Goal: Task Accomplishment & Management: Use online tool/utility

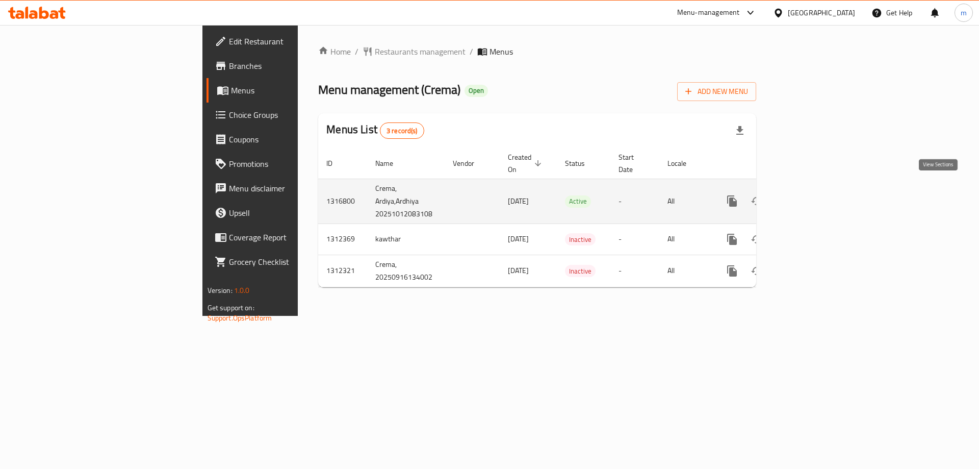
click at [818, 189] on link "enhanced table" at bounding box center [805, 201] width 24 height 24
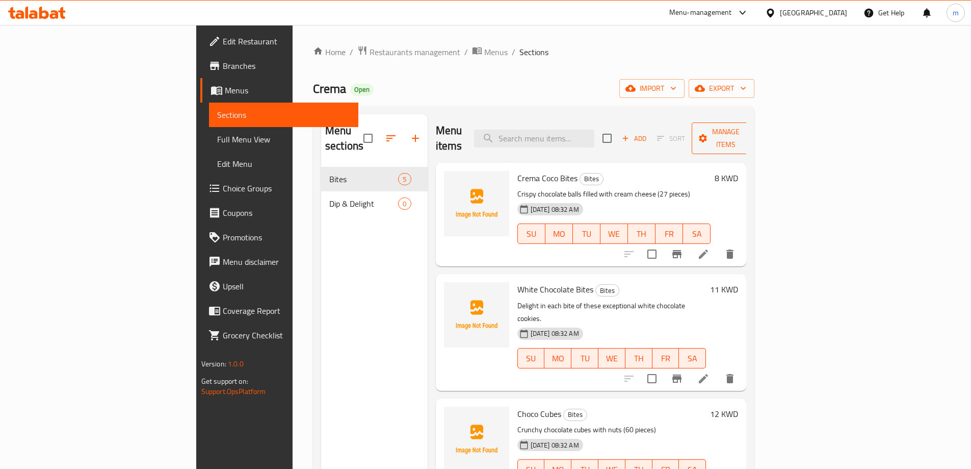
click at [752, 134] on span "Manage items" at bounding box center [726, 137] width 52 height 25
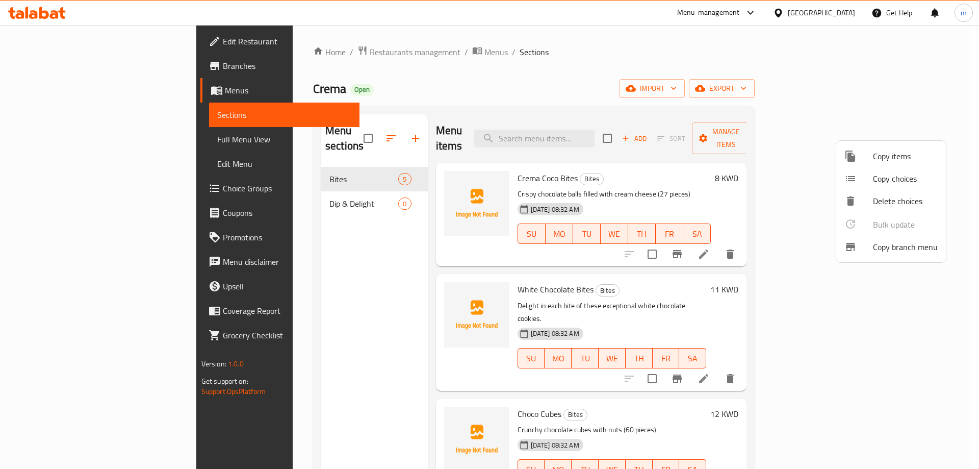
click at [896, 246] on span "Copy branch menu" at bounding box center [905, 247] width 65 height 12
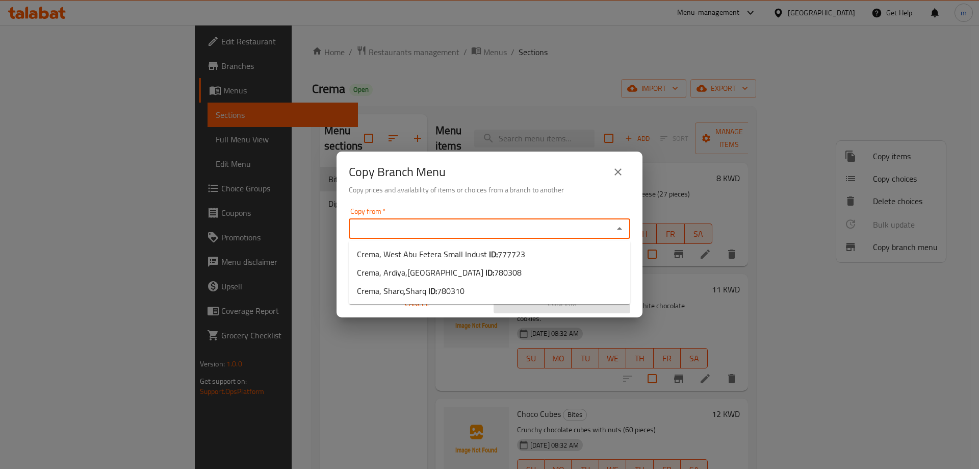
click at [370, 233] on input "Copy from   *" at bounding box center [481, 228] width 258 height 14
click at [424, 222] on input "Copy from   *" at bounding box center [481, 228] width 258 height 14
click at [462, 258] on span "Crema, West Abu Fetera Small Indust ID: 777723" at bounding box center [441, 254] width 168 height 12
type input "Crema, West Abu Fetera Small Indust"
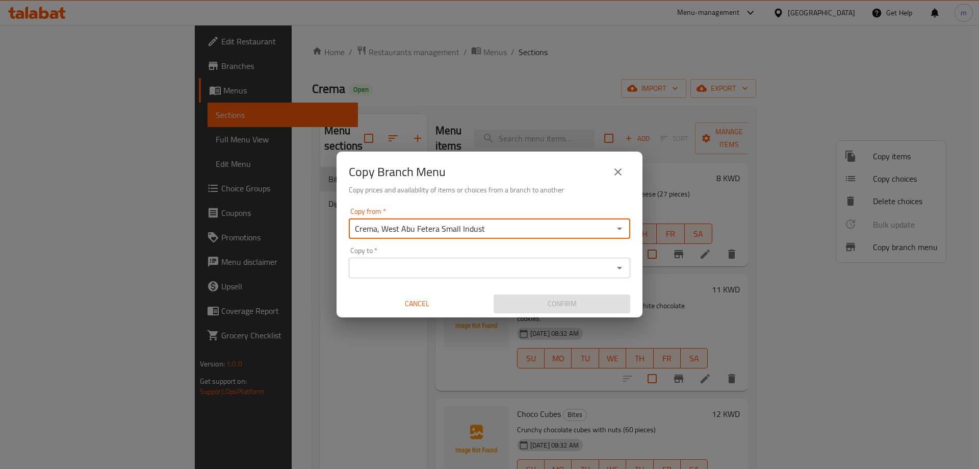
click at [453, 265] on input "Copy to   *" at bounding box center [481, 268] width 258 height 14
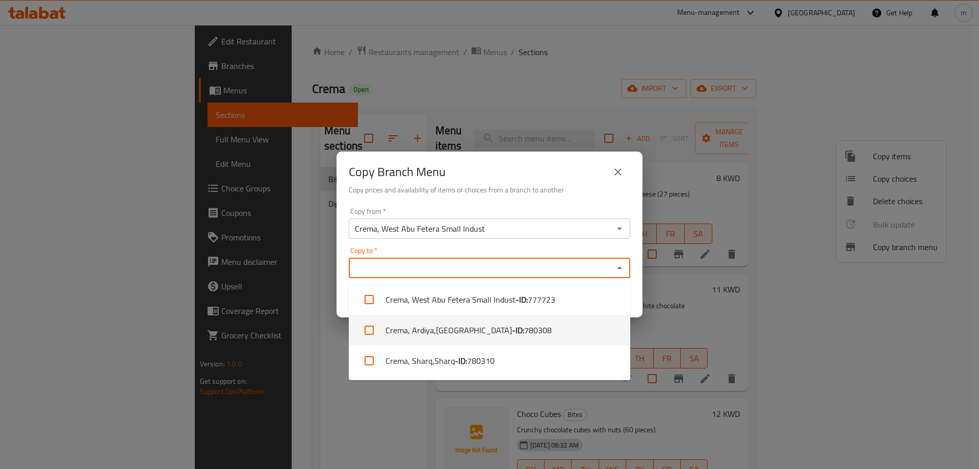
click at [512, 329] on b "- ID:" at bounding box center [518, 330] width 12 height 12
checkbox input "true"
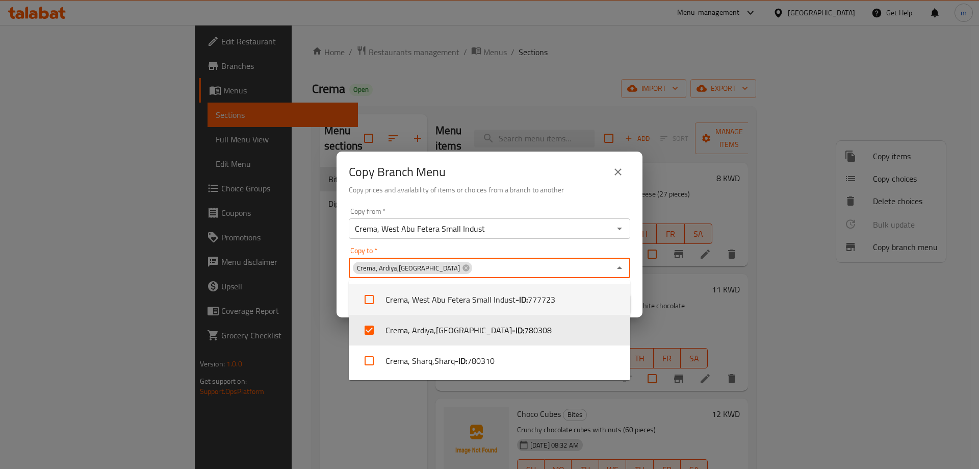
click at [498, 212] on div "Copy from   * Crema, West Abu Fetera Small Indust Copy from *" at bounding box center [489, 223] width 281 height 31
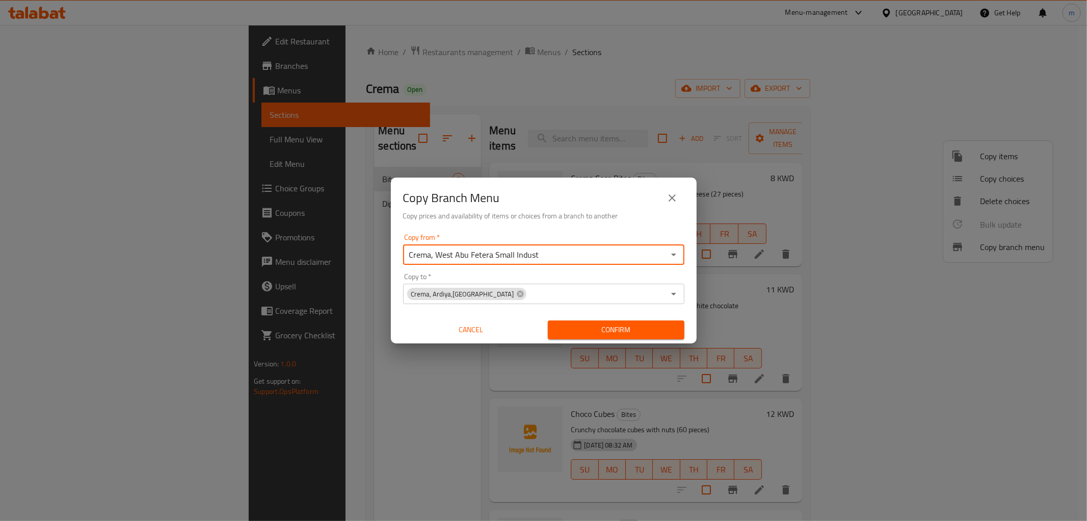
click at [564, 260] on input "Crema, West Abu Fetera Small Indust" at bounding box center [535, 254] width 258 height 14
click at [564, 259] on input "Crema, West Abu Fetera Small Indust" at bounding box center [535, 254] width 258 height 14
click at [630, 251] on input "Crema, West Abu Fetera Small Indust" at bounding box center [535, 254] width 258 height 14
click at [668, 256] on icon "Open" at bounding box center [674, 254] width 12 height 12
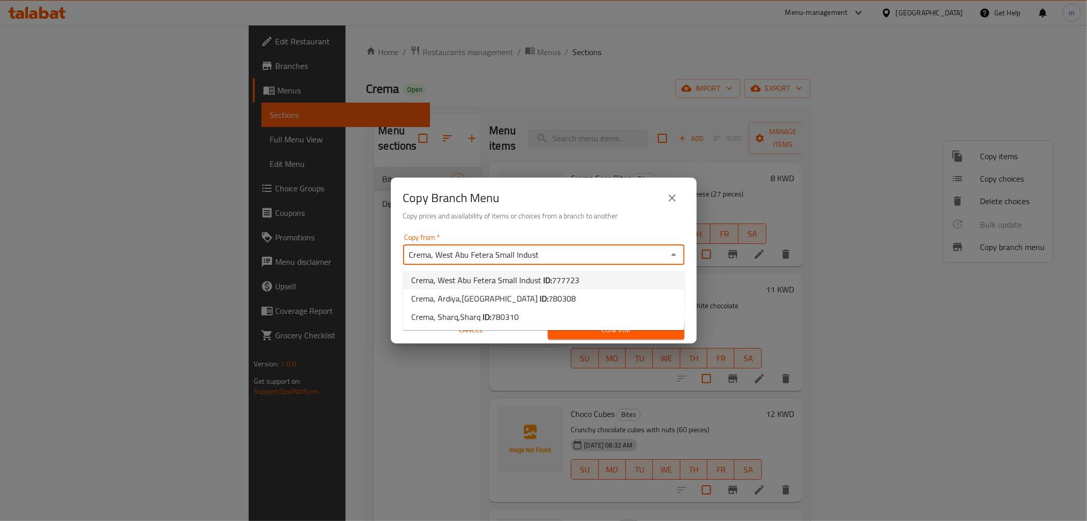
click at [578, 276] on li "Crema, West Abu Fetera Small Indust ID: 777723" at bounding box center [543, 280] width 281 height 18
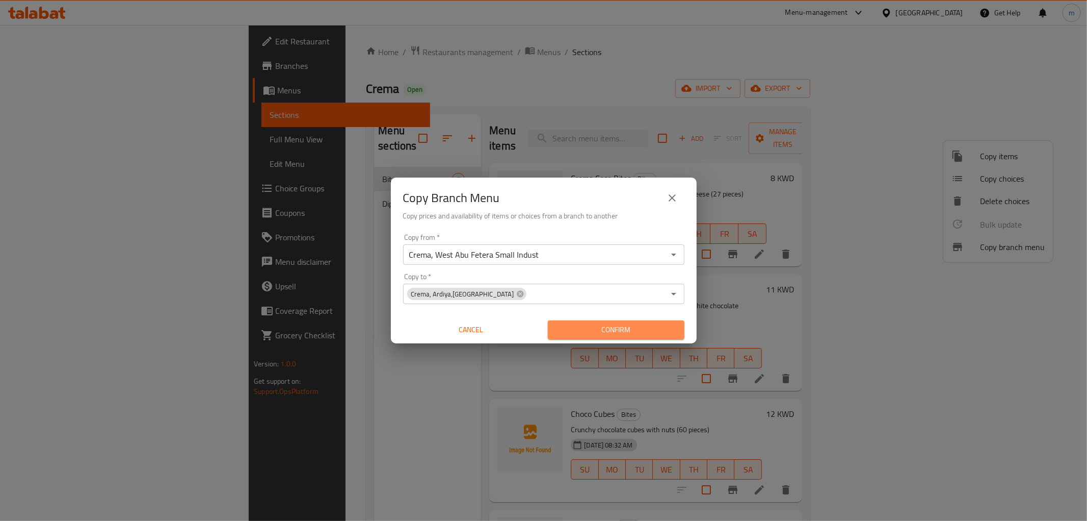
click at [600, 328] on span "Confirm" at bounding box center [616, 329] width 120 height 13
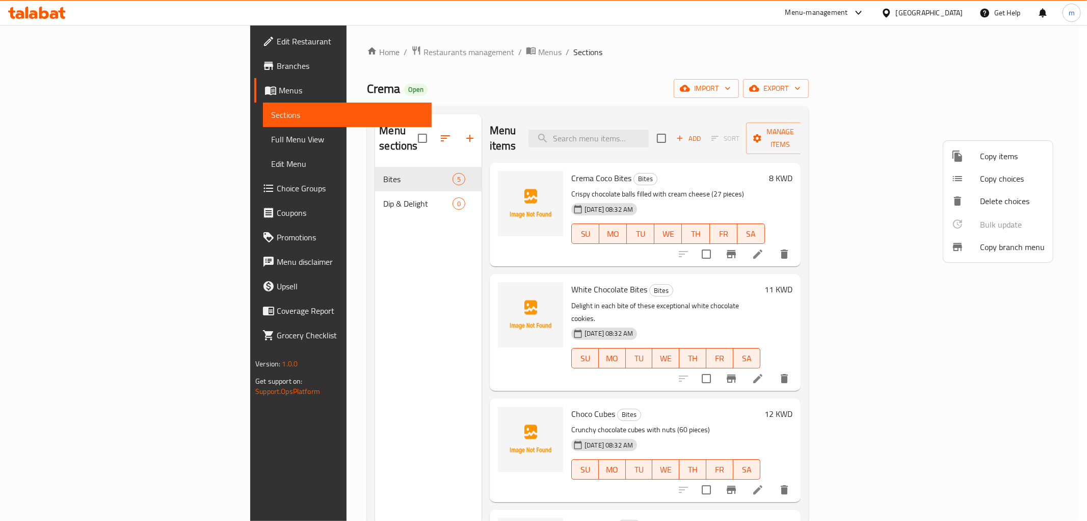
click at [102, 141] on div at bounding box center [543, 260] width 1087 height 521
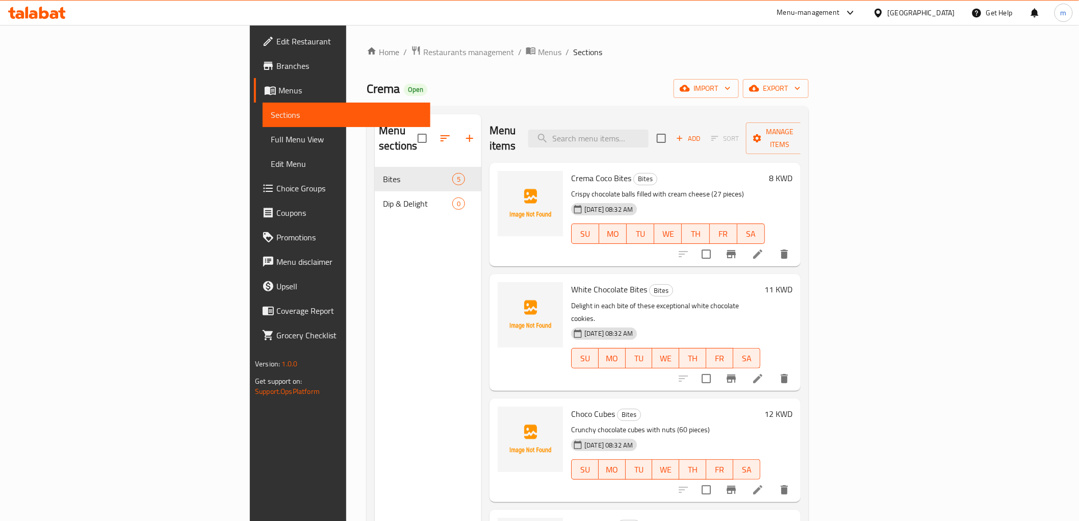
click at [271, 144] on span "Full Menu View" at bounding box center [346, 139] width 151 height 12
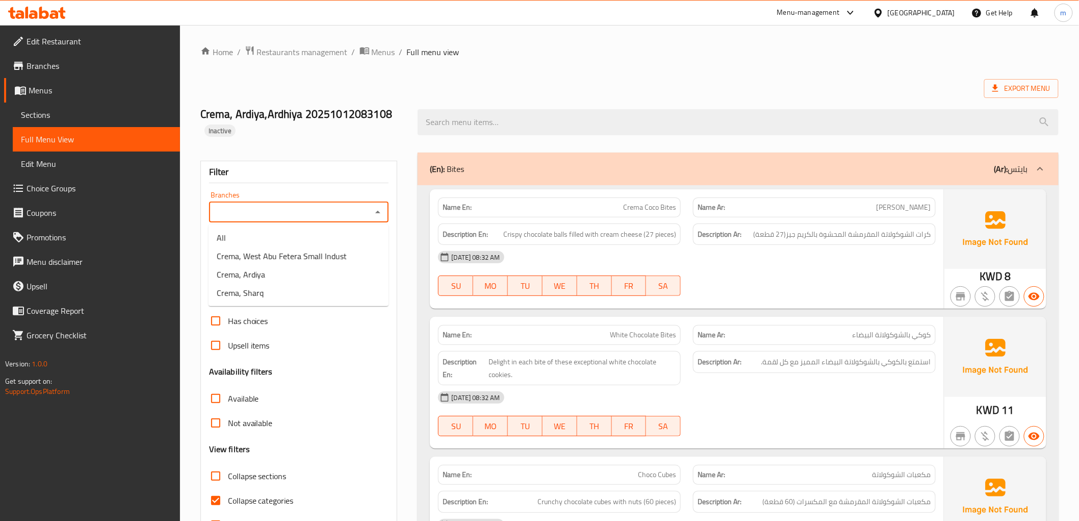
click at [283, 211] on input "Branches" at bounding box center [290, 212] width 157 height 14
click at [258, 275] on span "Crema, Ardiya" at bounding box center [241, 274] width 48 height 12
type input "Crema, Ardiya"
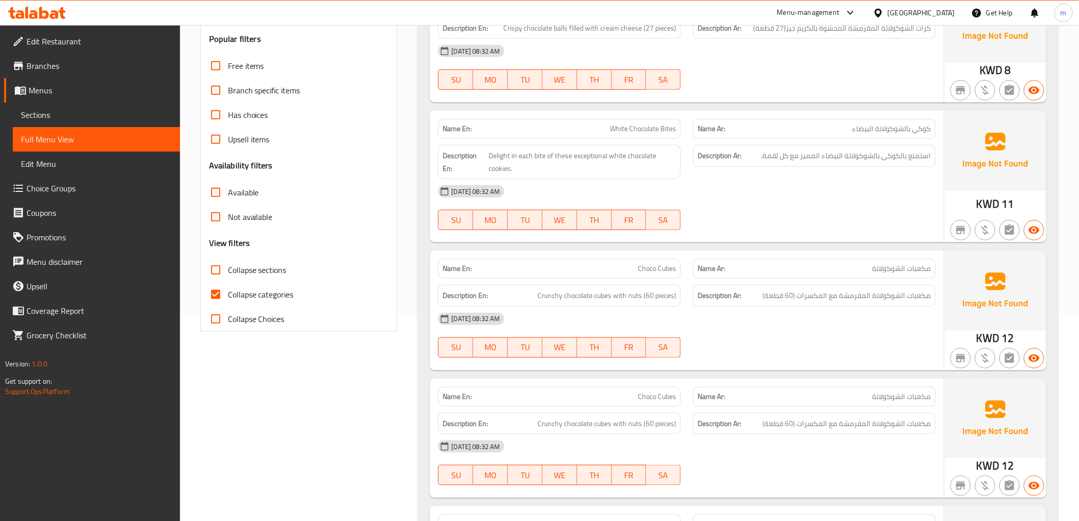
scroll to position [226, 0]
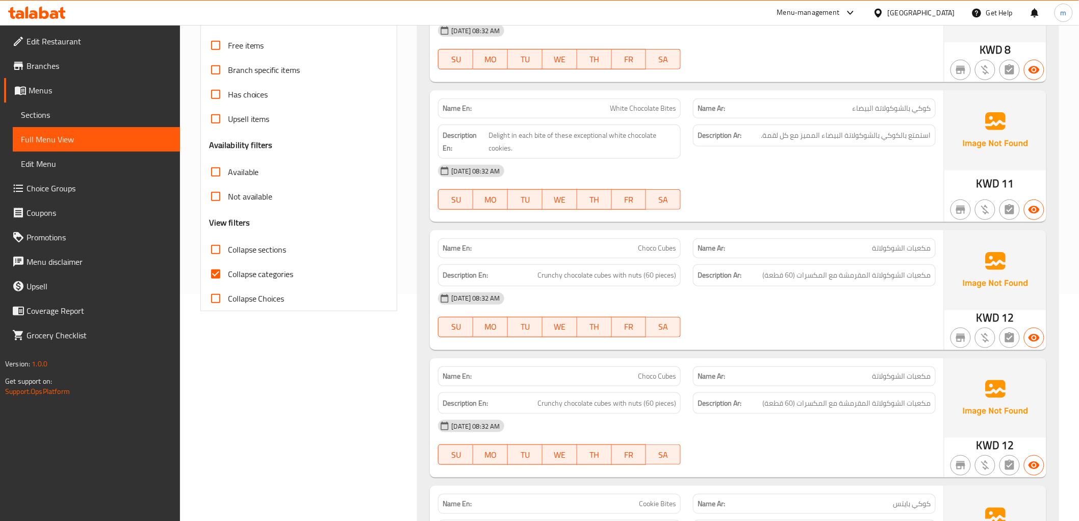
click at [226, 279] on input "Collapse categories" at bounding box center [215, 274] width 24 height 24
checkbox input "false"
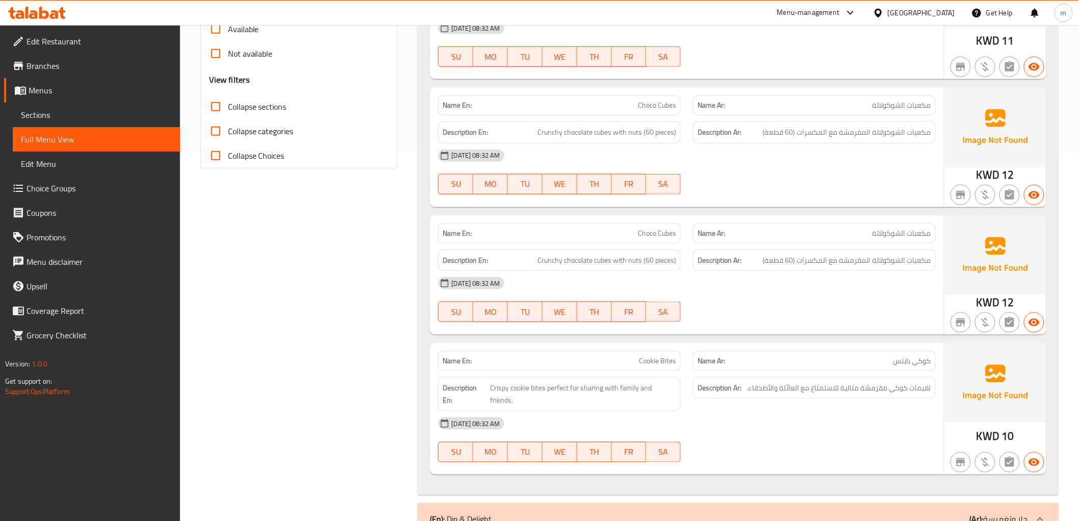
scroll to position [409, 0]
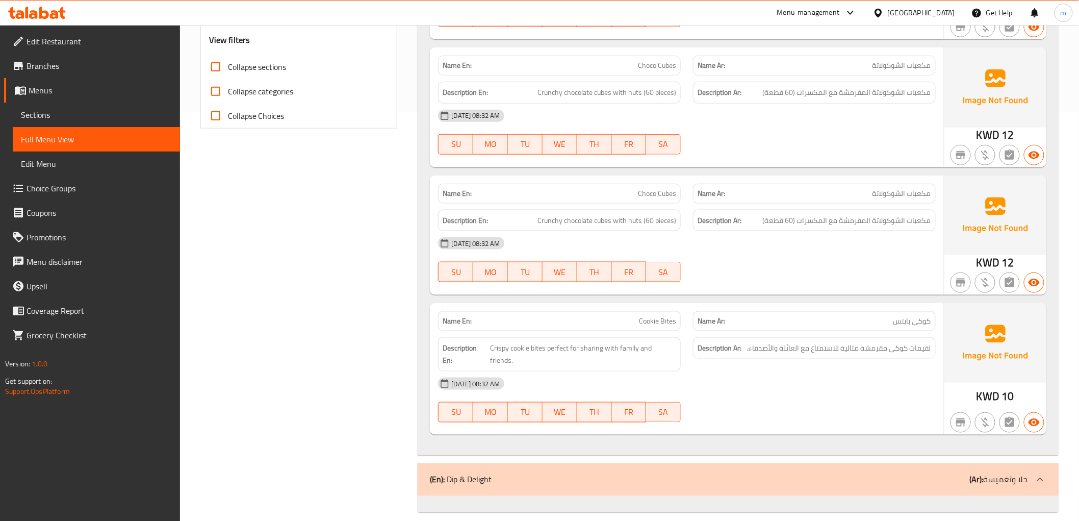
click at [978, 468] on p "(Ar): حلا وتغميسة" at bounding box center [999, 479] width 58 height 12
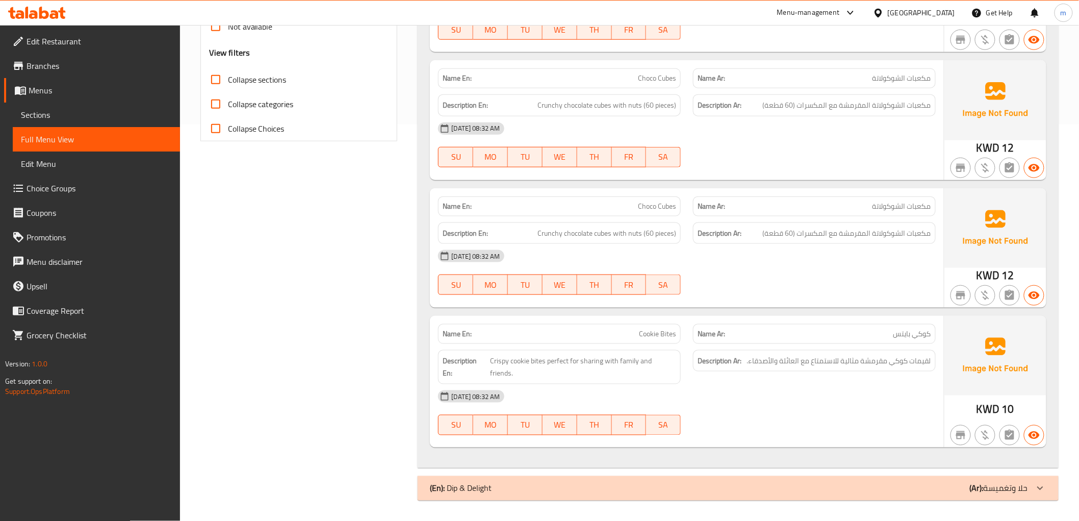
scroll to position [384, 0]
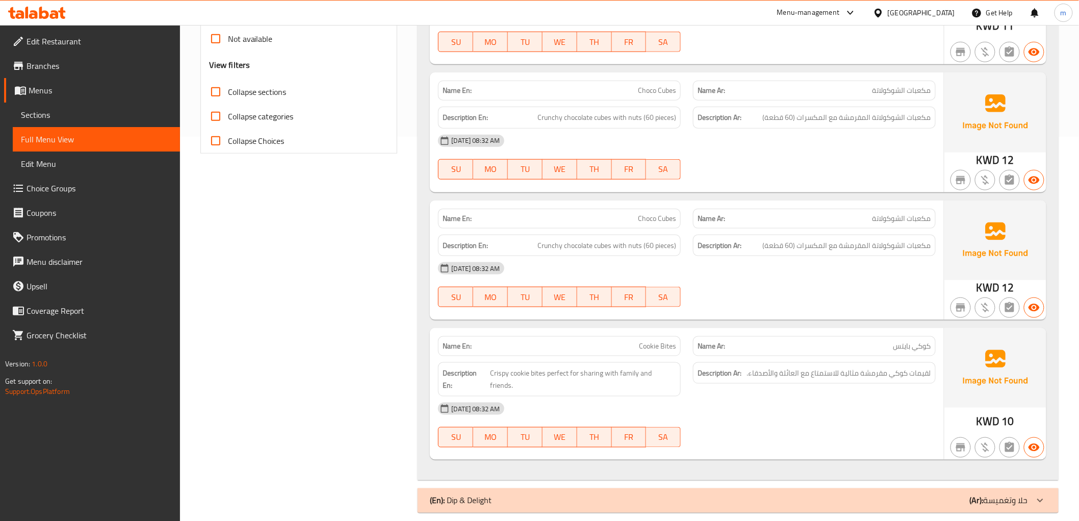
click at [978, 468] on p "(Ar): حلا وتغميسة" at bounding box center [999, 500] width 58 height 12
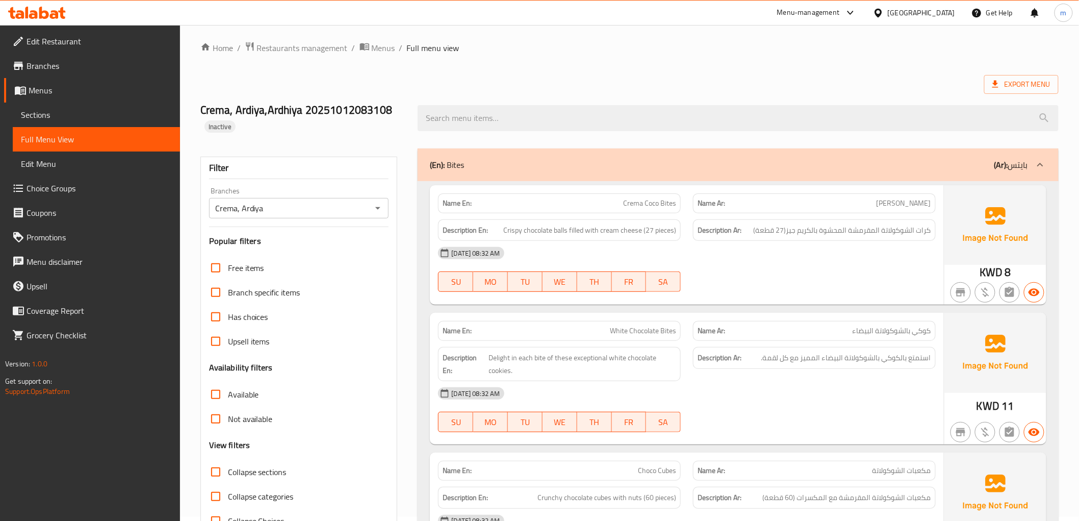
scroll to position [0, 0]
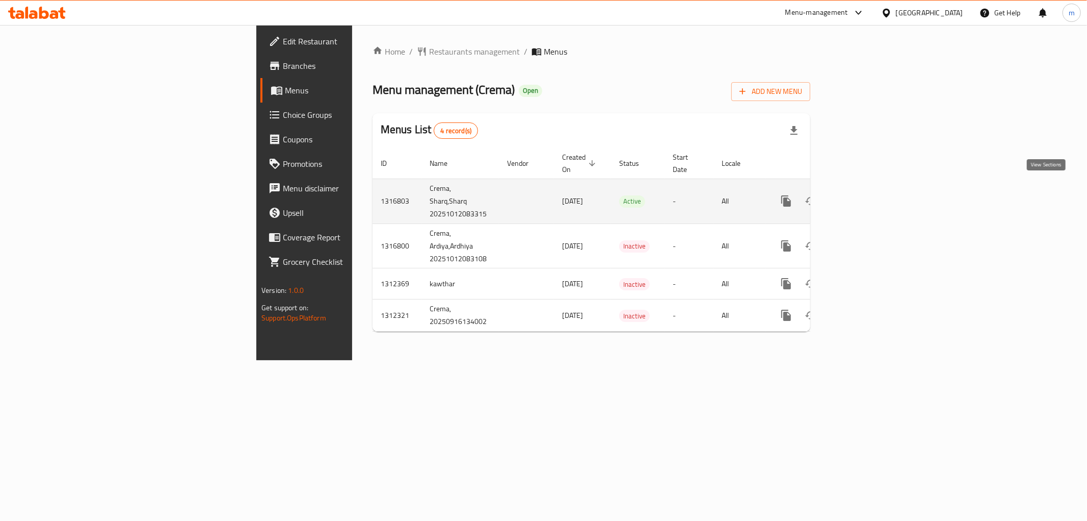
click at [872, 191] on link "enhanced table" at bounding box center [860, 201] width 24 height 24
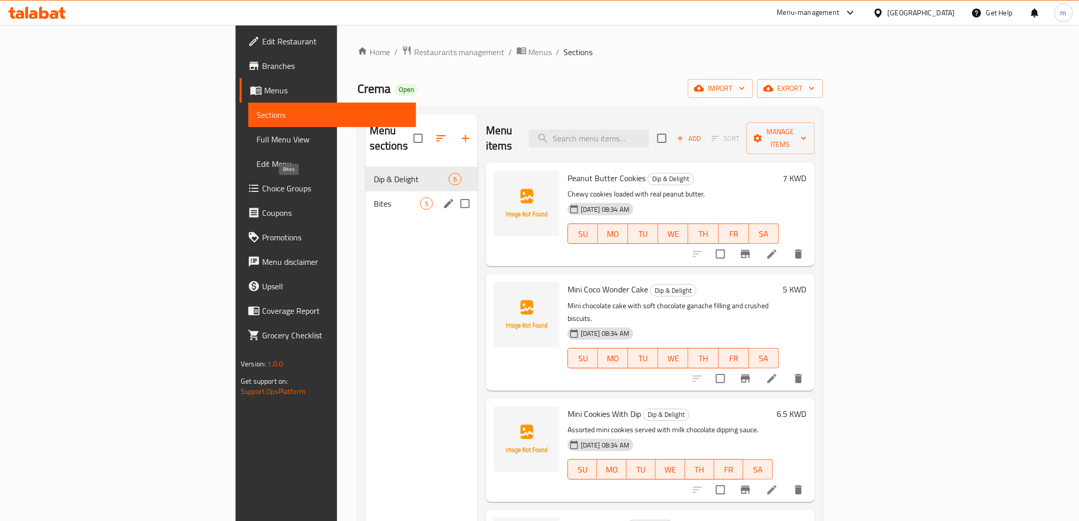
click at [374, 197] on span "Bites" at bounding box center [397, 203] width 46 height 12
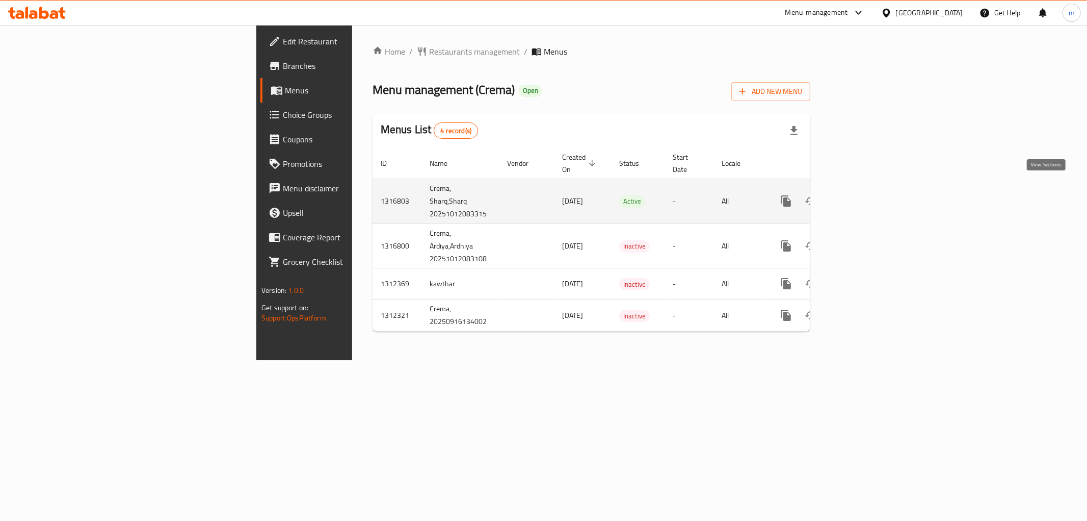
click at [872, 189] on link "enhanced table" at bounding box center [860, 201] width 24 height 24
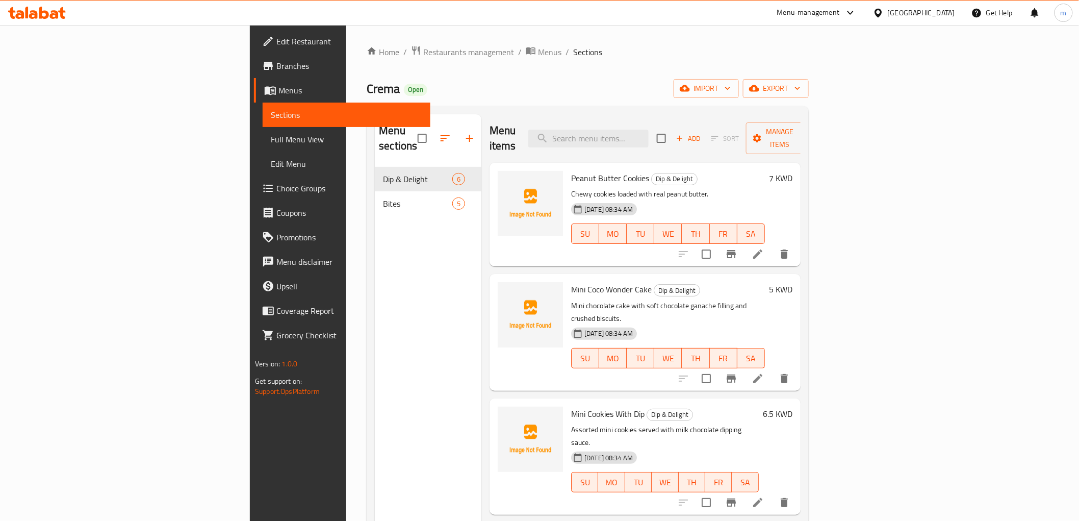
click at [271, 135] on span "Full Menu View" at bounding box center [346, 139] width 151 height 12
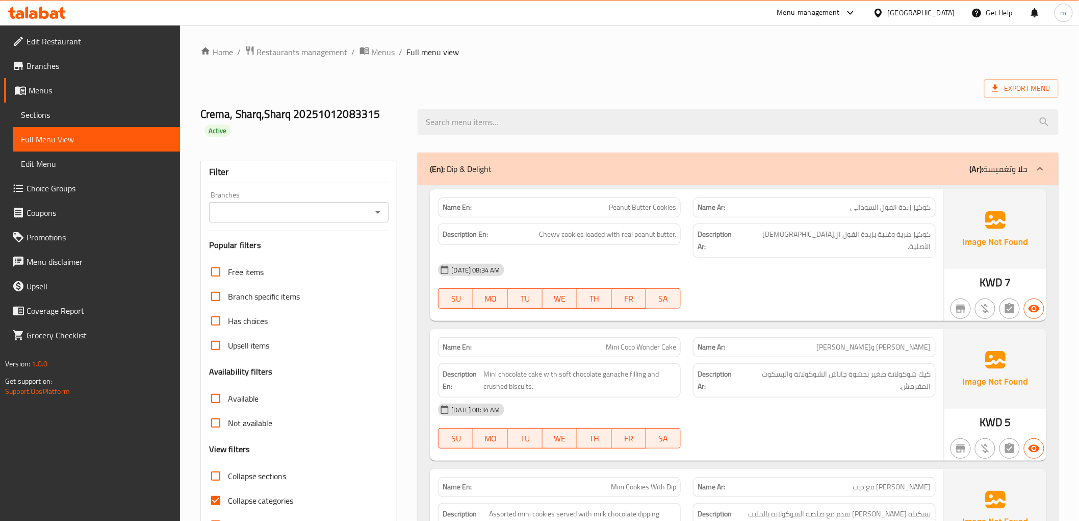
click at [276, 210] on input "Branches" at bounding box center [290, 212] width 157 height 14
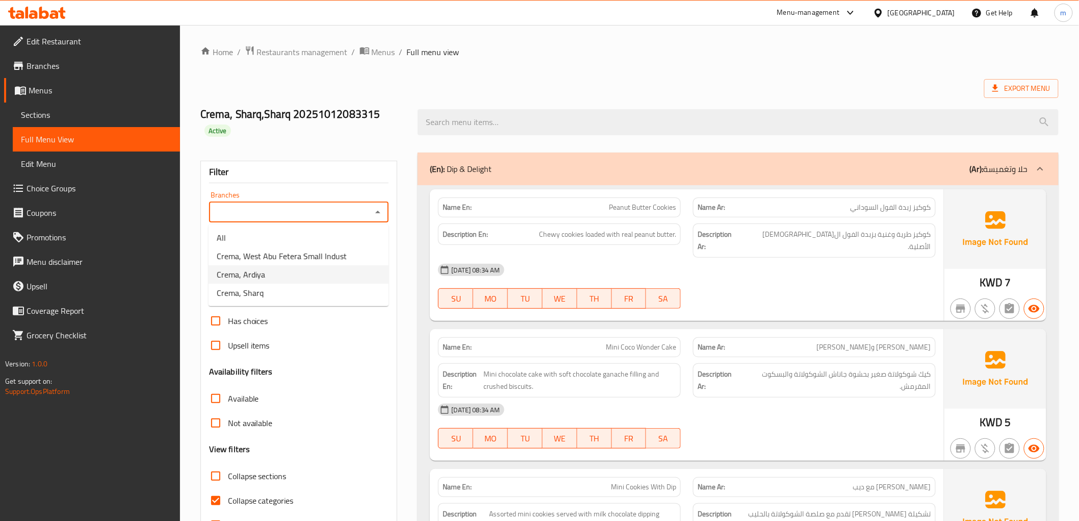
click at [251, 279] on span "Crema, Ardiya" at bounding box center [241, 274] width 48 height 12
type input "Crema, Ardiya"
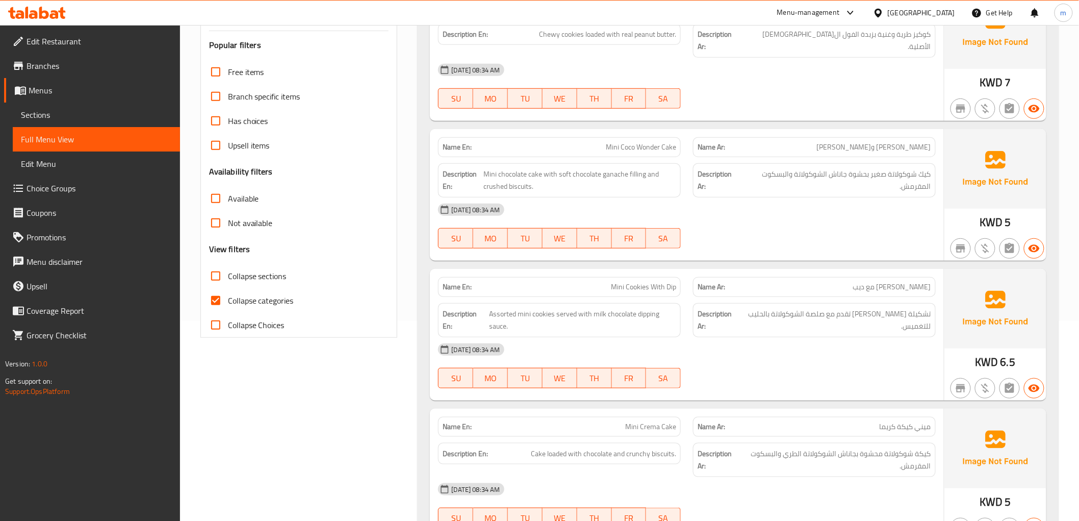
scroll to position [179, 0]
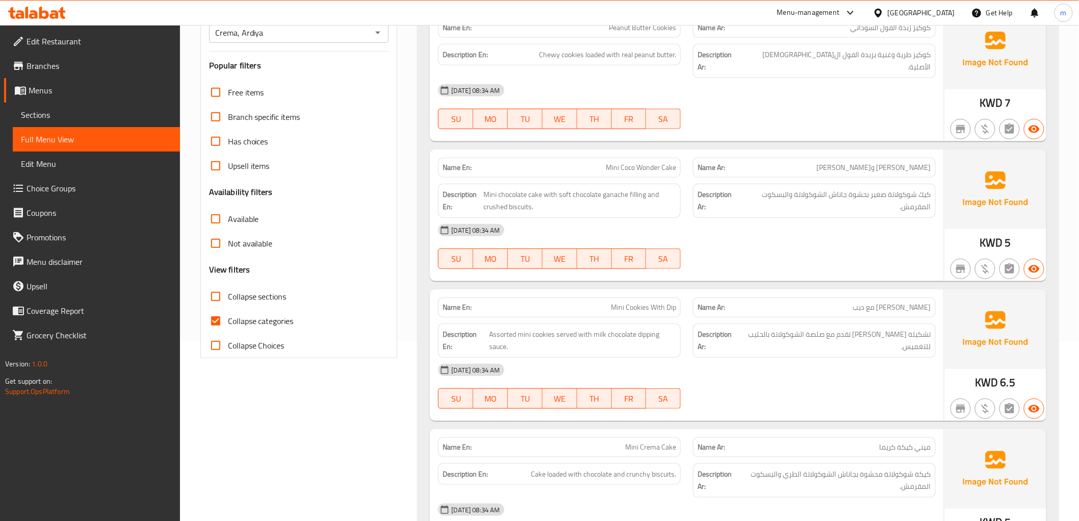
click at [250, 318] on span "Collapse categories" at bounding box center [261, 321] width 66 height 12
click at [228, 318] on input "Collapse categories" at bounding box center [215, 320] width 24 height 24
checkbox input "false"
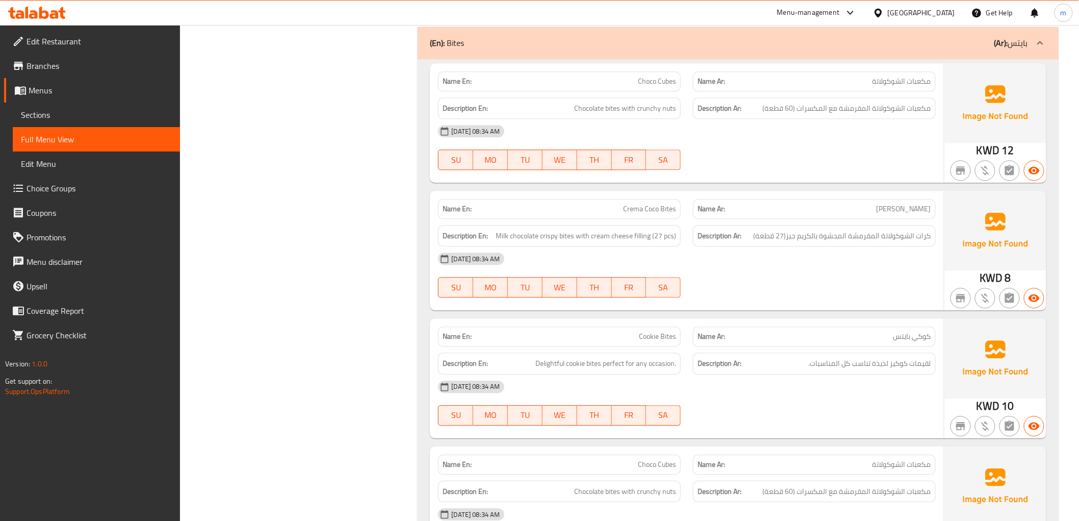
scroll to position [972, 0]
